Goal: Task Accomplishment & Management: Use online tool/utility

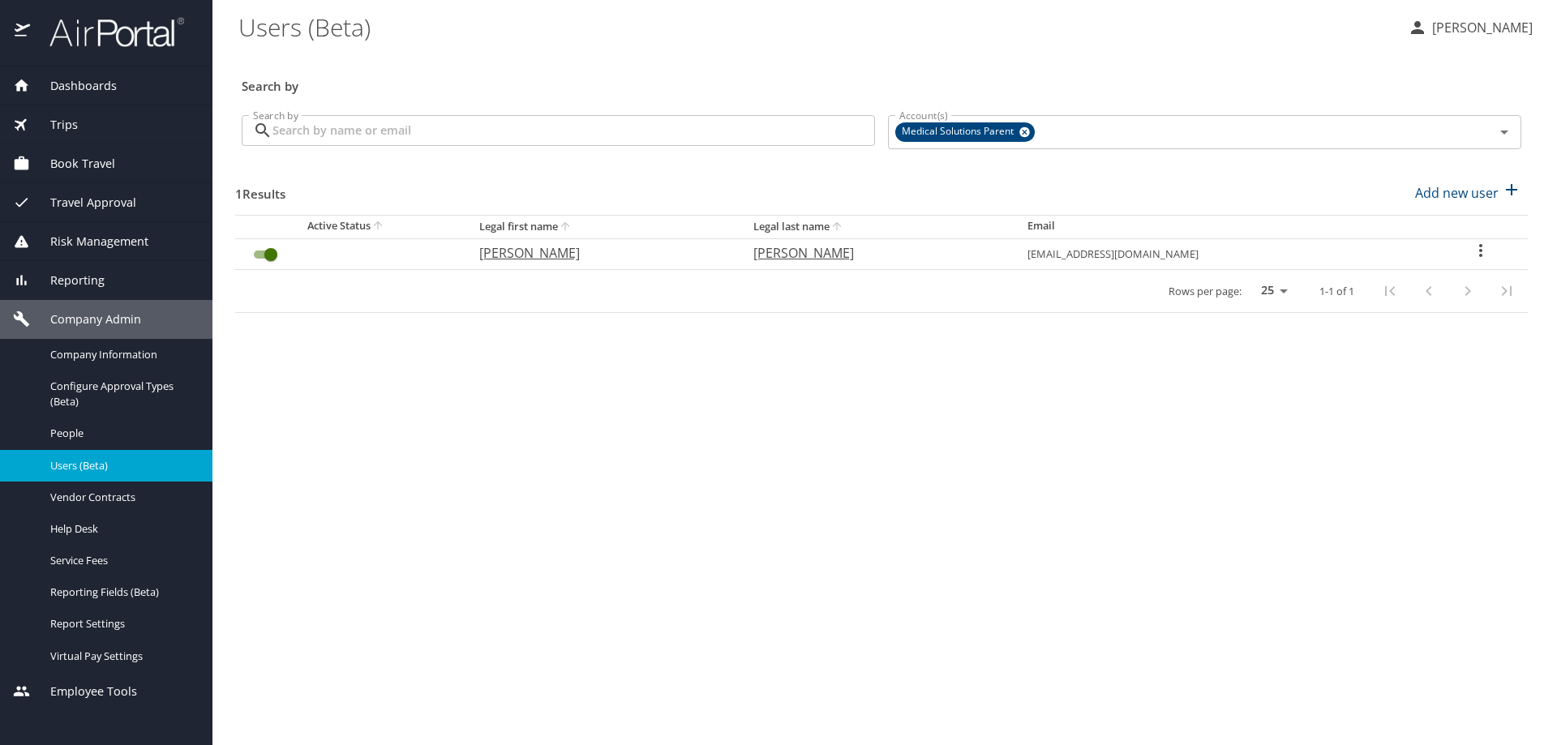
click at [90, 165] on span "Book Travel" at bounding box center [72, 164] width 85 height 18
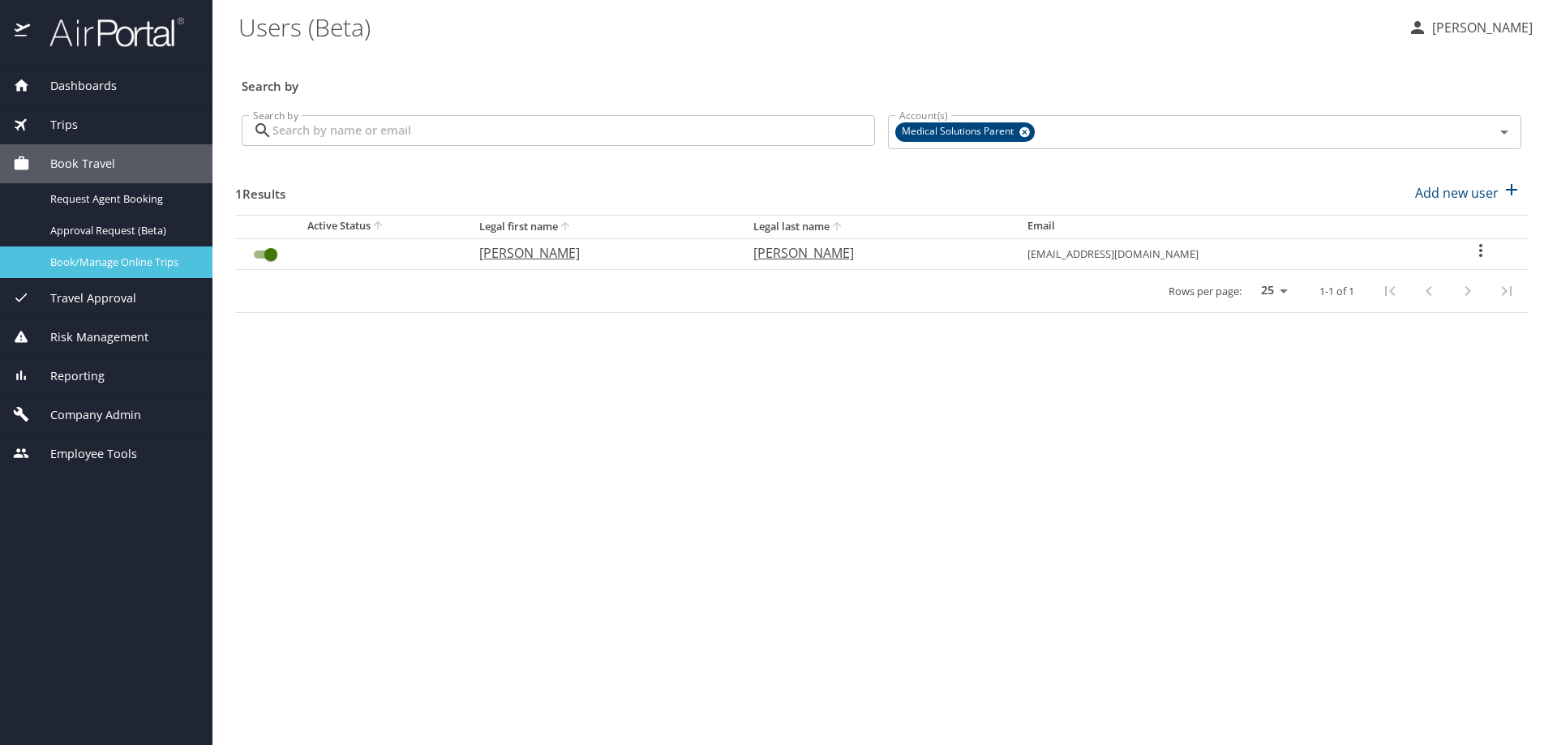
click at [120, 265] on span "Book/Manage Online Trips" at bounding box center [121, 262] width 143 height 15
